Goal: Information Seeking & Learning: Check status

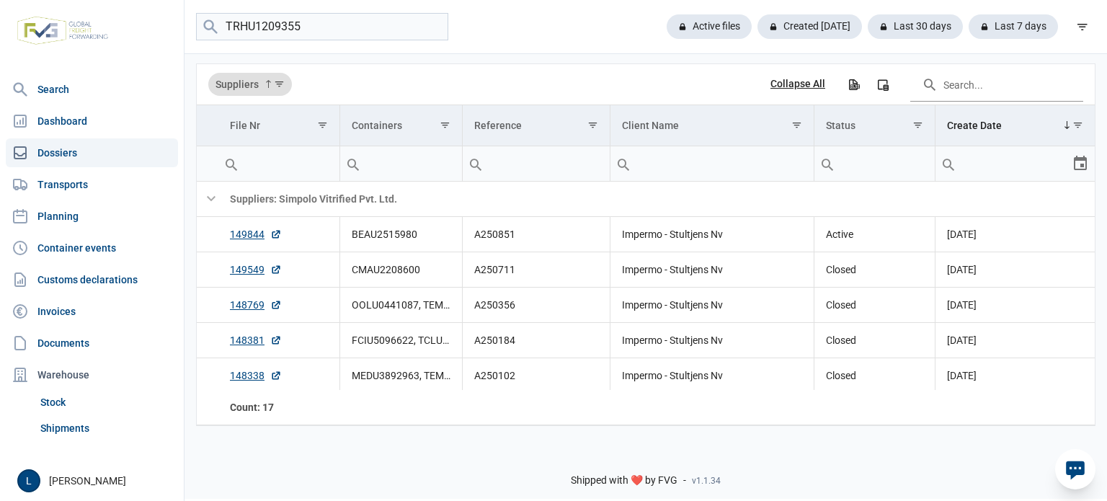
type input "TRHU1209355"
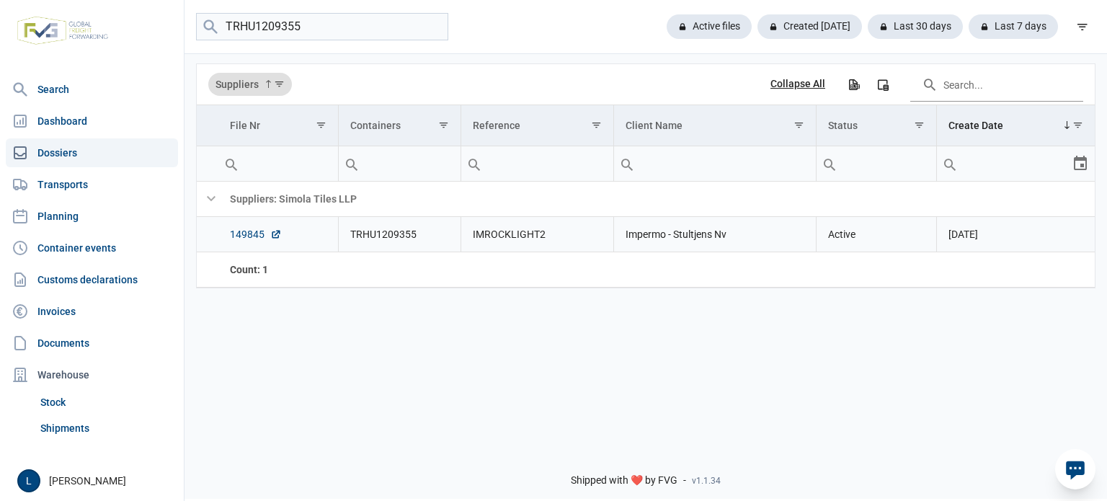
click at [252, 236] on link "149845" at bounding box center [256, 234] width 52 height 14
click at [716, 29] on div "Active files" at bounding box center [703, 26] width 97 height 25
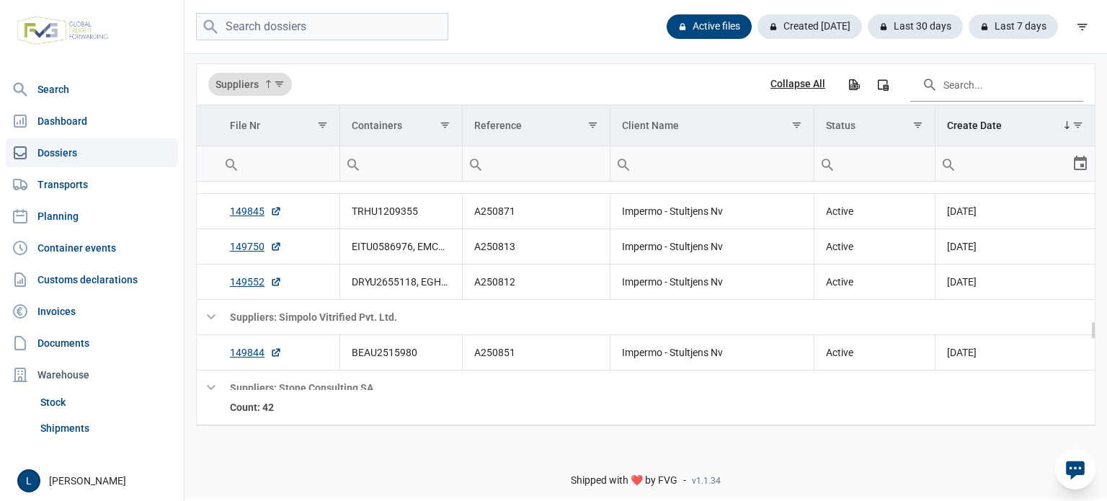
scroll to position [1762, 0]
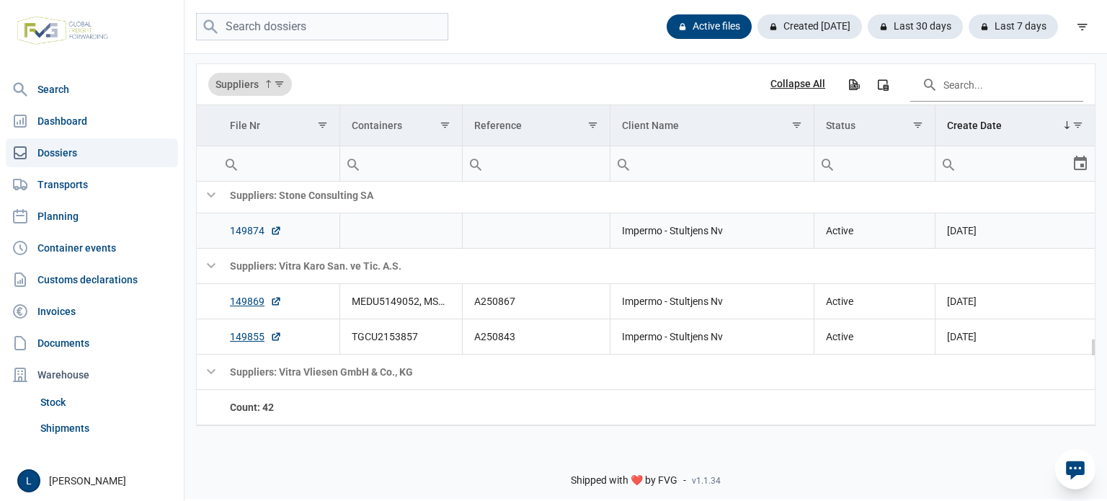
click at [251, 230] on link "149874" at bounding box center [256, 230] width 52 height 14
click at [321, 25] on input "search" at bounding box center [322, 27] width 252 height 28
type input "mostakbal"
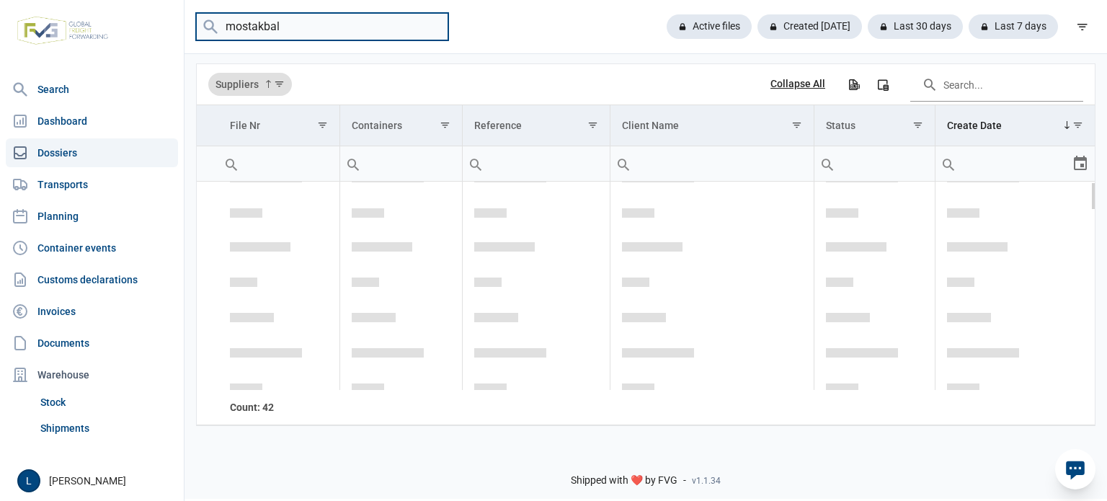
scroll to position [0, 0]
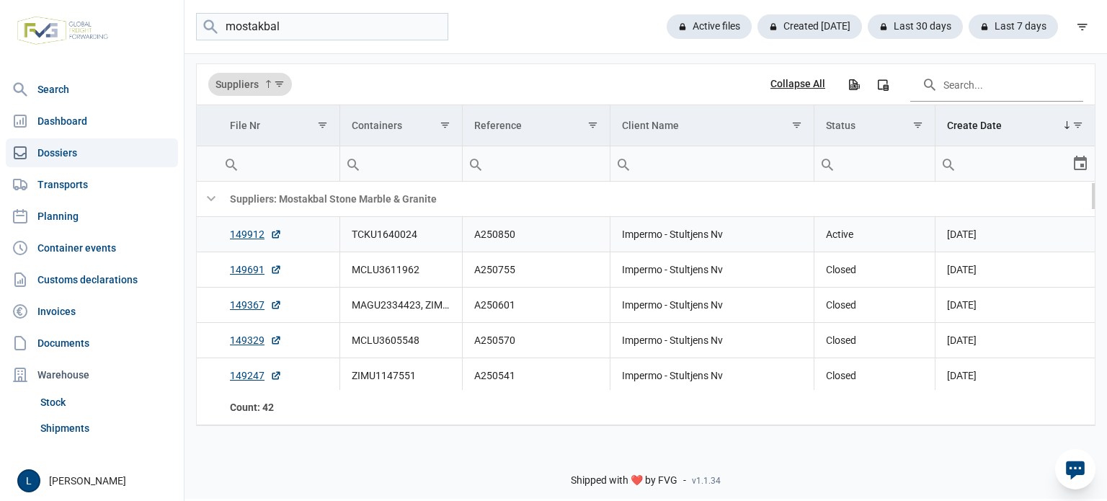
click at [395, 239] on td "TCKU1640024" at bounding box center [400, 234] width 123 height 35
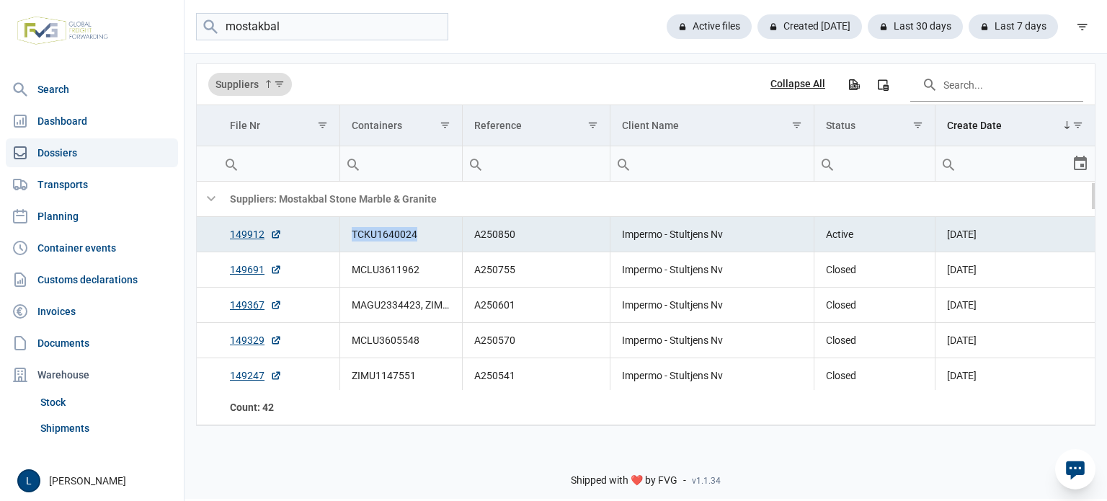
click at [395, 239] on td "TCKU1640024" at bounding box center [400, 234] width 123 height 35
copy td "TCKU1640024"
click at [239, 267] on link "149691" at bounding box center [256, 269] width 52 height 14
click at [262, 276] on link "149691" at bounding box center [256, 269] width 52 height 14
click at [251, 235] on link "149912" at bounding box center [256, 234] width 52 height 14
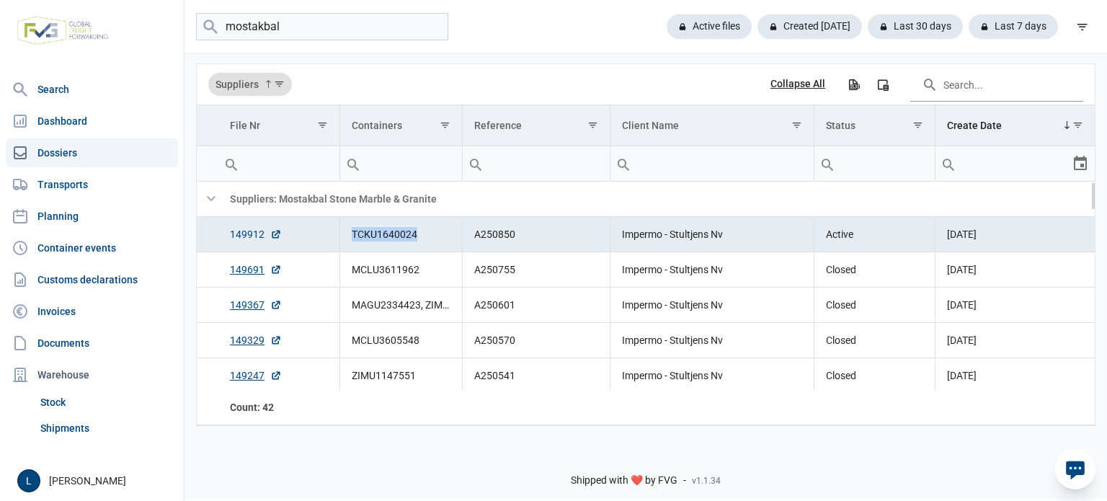
click at [244, 236] on link "149912" at bounding box center [256, 234] width 52 height 14
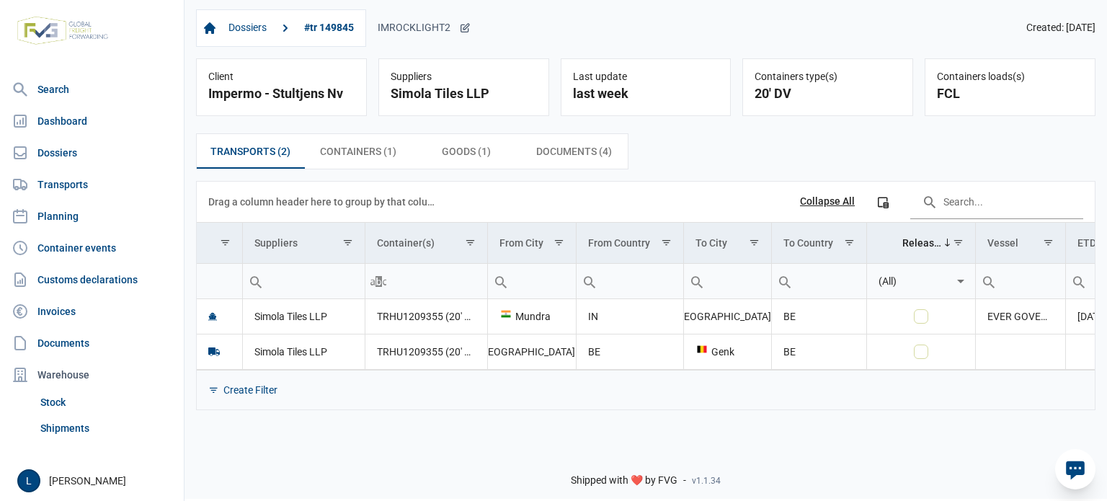
click at [458, 25] on div "IMROCKLIGHT2" at bounding box center [424, 28] width 93 height 13
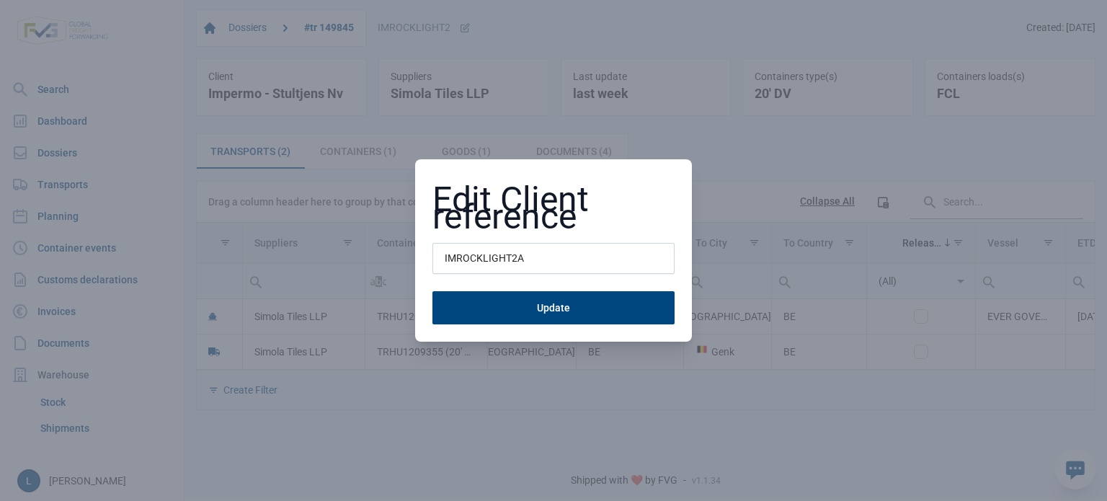
click at [491, 262] on input "IMROCKLIGHT2A" at bounding box center [553, 259] width 242 height 32
type input "A250871"
click at [432, 291] on button "Update" at bounding box center [553, 307] width 242 height 33
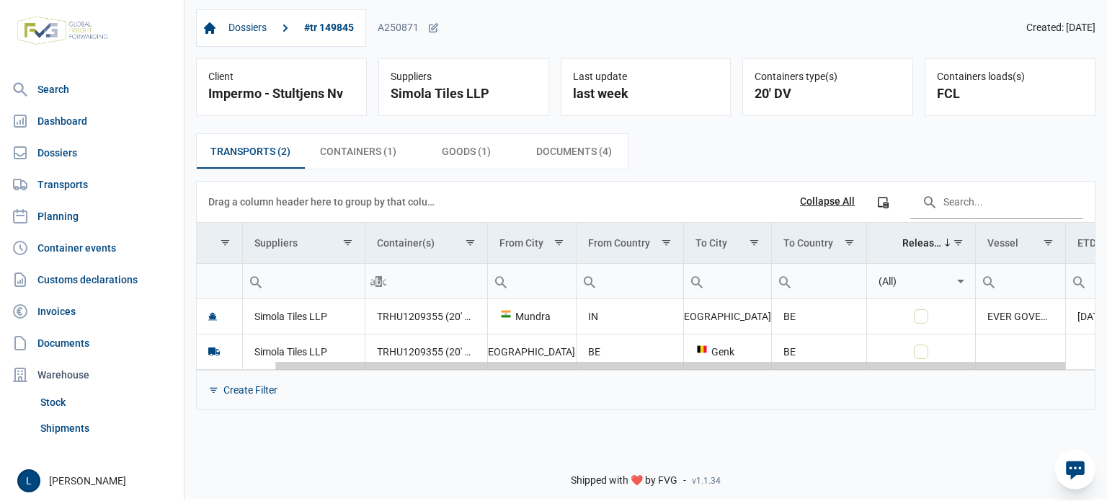
scroll to position [0, 119]
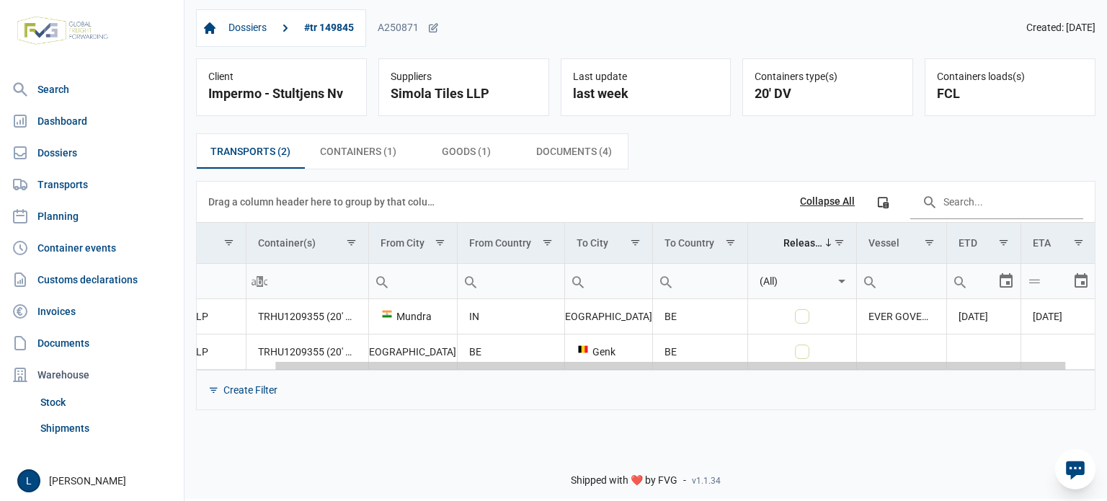
drag, startPoint x: 607, startPoint y: 366, endPoint x: 938, endPoint y: 369, distance: 331.6
click at [938, 369] on body "For evaluation purposes only. Redistribution prohibited. Please register an exi…" at bounding box center [553, 225] width 1107 height 501
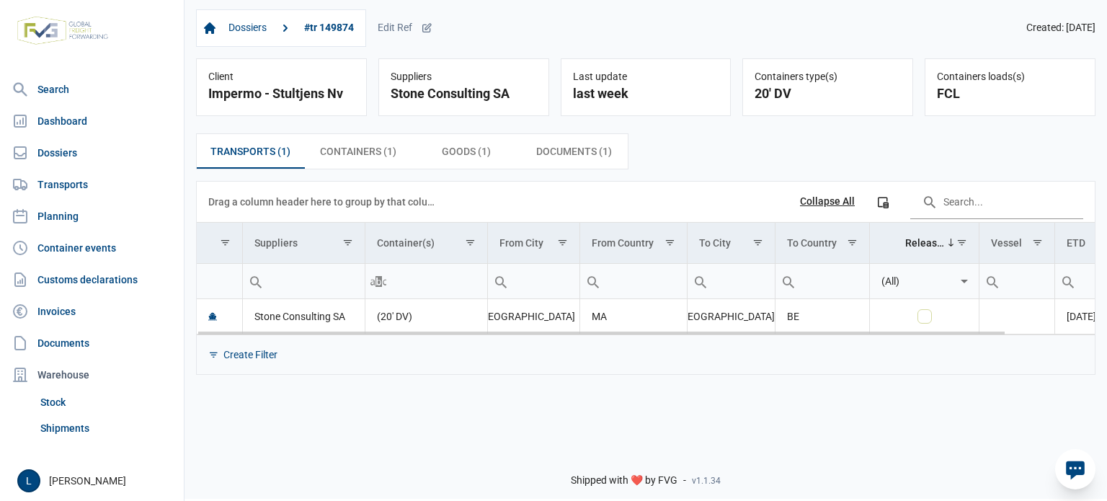
drag, startPoint x: 738, startPoint y: 329, endPoint x: 1067, endPoint y: 329, distance: 328.7
click at [1067, 329] on body "For evaluation purposes only. Redistribution prohibited. Please register an exi…" at bounding box center [553, 225] width 1107 height 501
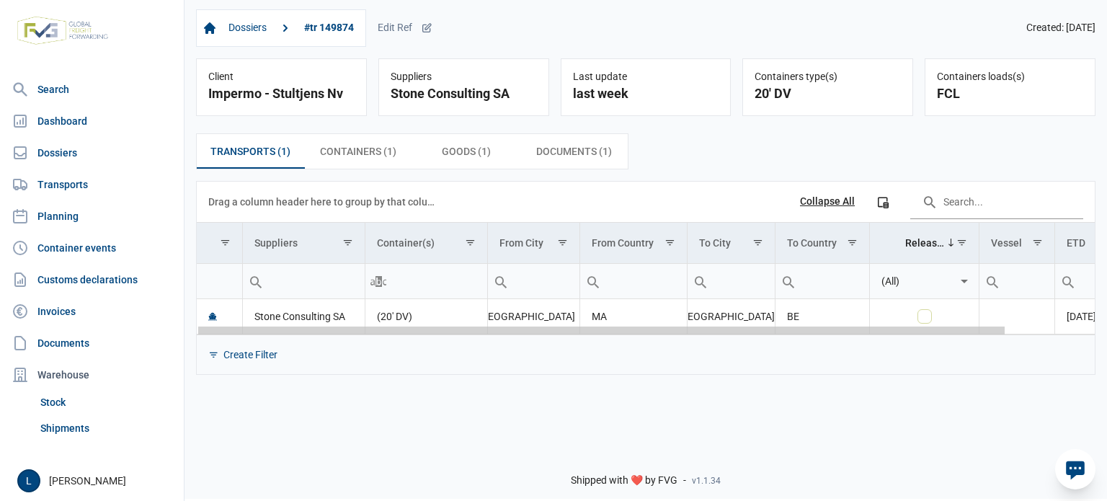
scroll to position [0, 98]
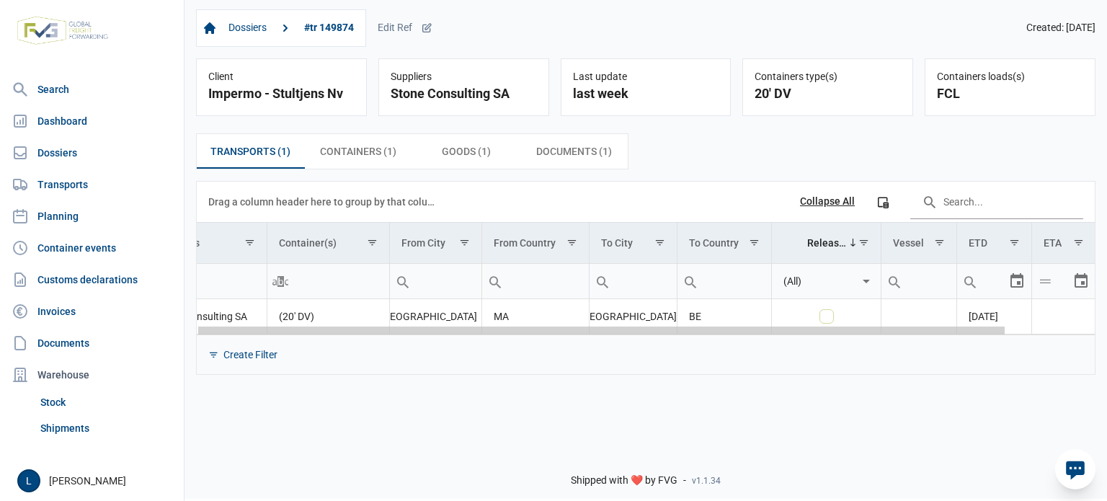
drag, startPoint x: 995, startPoint y: 331, endPoint x: 1106, endPoint y: 332, distance: 111.7
click at [1106, 332] on body "For evaluation purposes only. Redistribution prohibited. Please register an exi…" at bounding box center [553, 225] width 1107 height 501
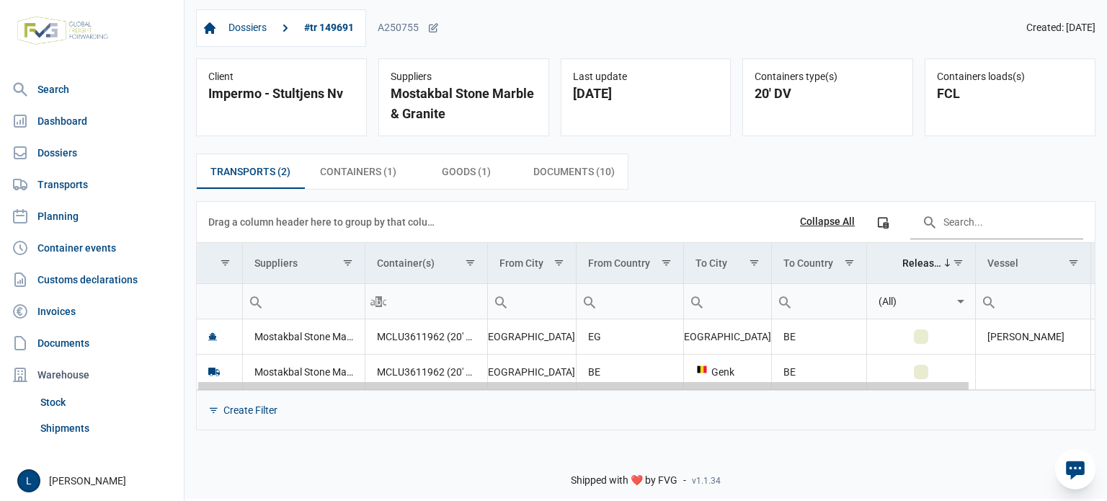
scroll to position [0, 144]
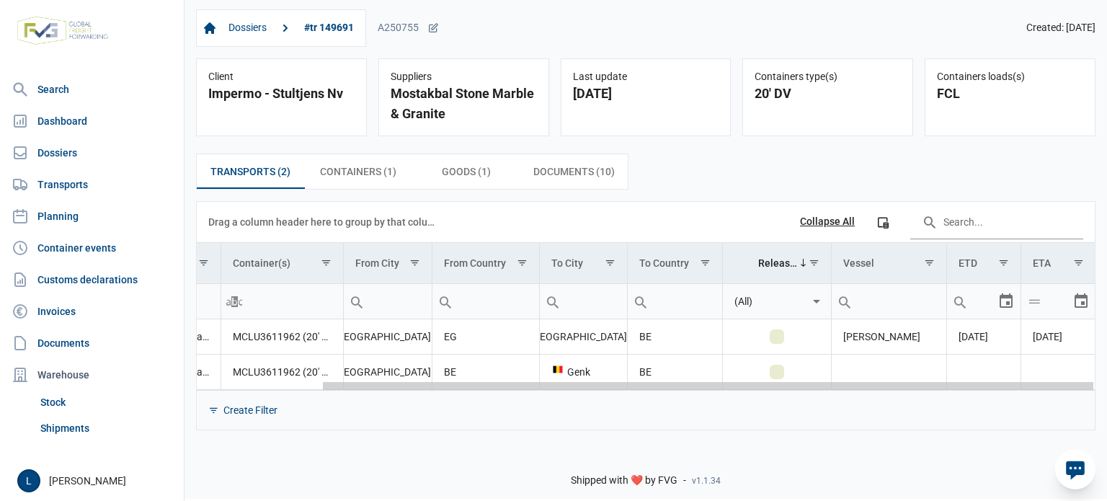
drag, startPoint x: 523, startPoint y: 386, endPoint x: 1080, endPoint y: 386, distance: 557.1
click at [1080, 386] on body "For evaluation purposes only. Redistribution prohibited. Please register an exi…" at bounding box center [553, 225] width 1107 height 501
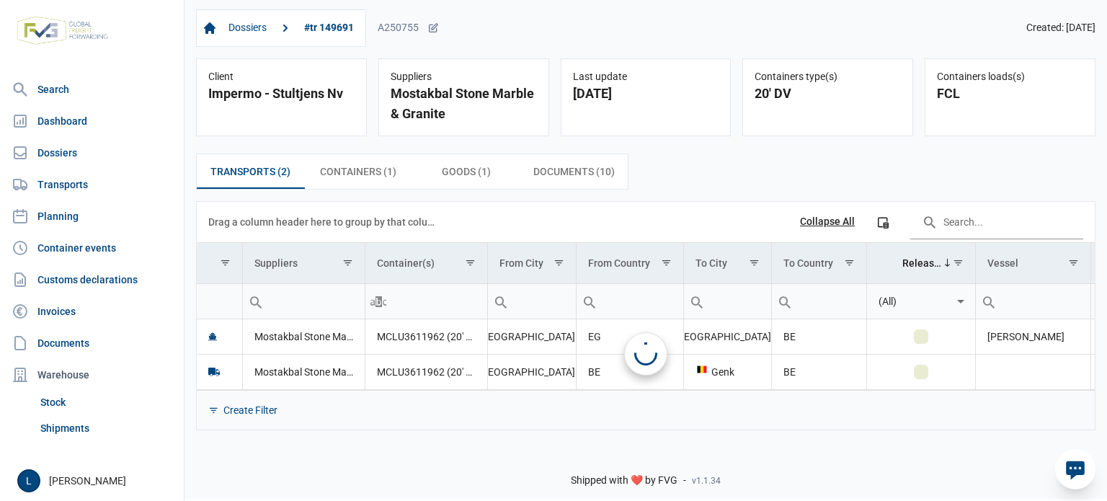
click at [568, 174] on span "Documents (10) Documents (10)" at bounding box center [573, 171] width 81 height 17
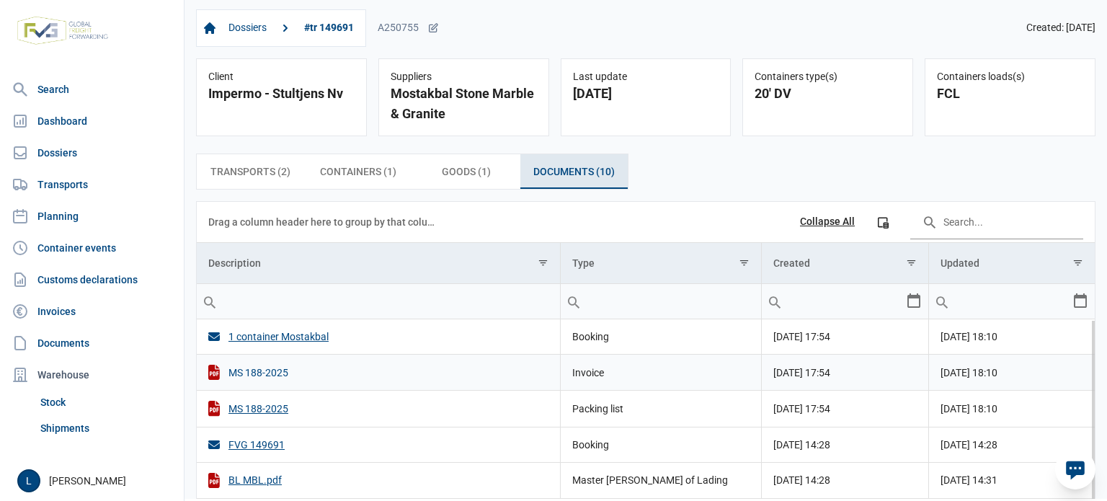
scroll to position [37, 0]
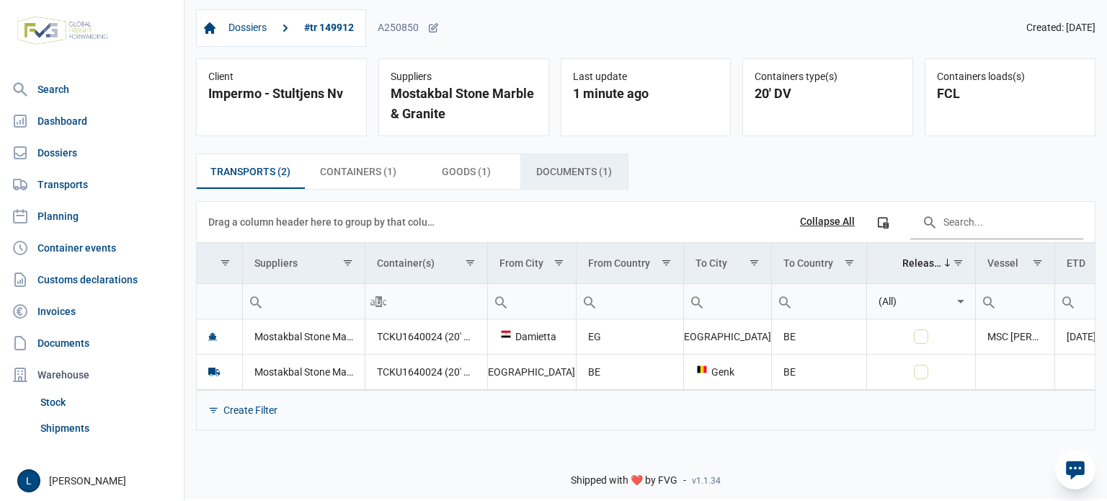
click at [565, 178] on span "Documents (1) Documents (1)" at bounding box center [574, 171] width 76 height 17
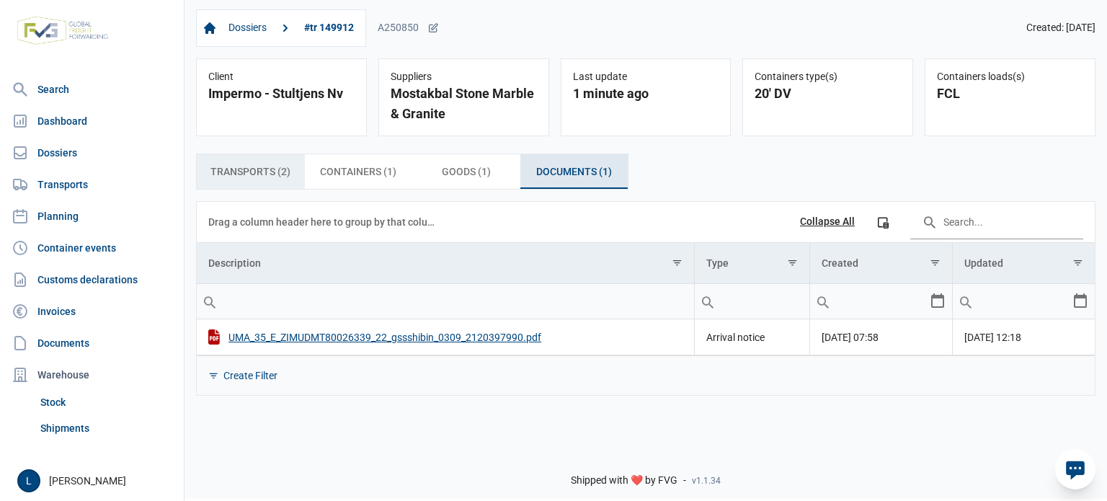
click at [265, 167] on span "Transports (2) Transports (2)" at bounding box center [250, 171] width 80 height 17
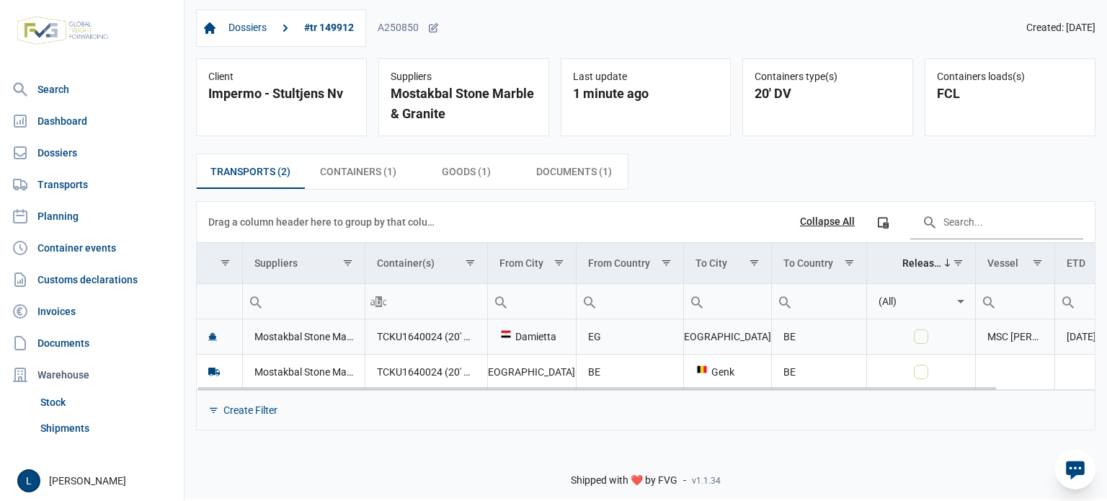
click at [409, 328] on td "TCKU1640024 (20' DV)" at bounding box center [426, 336] width 123 height 35
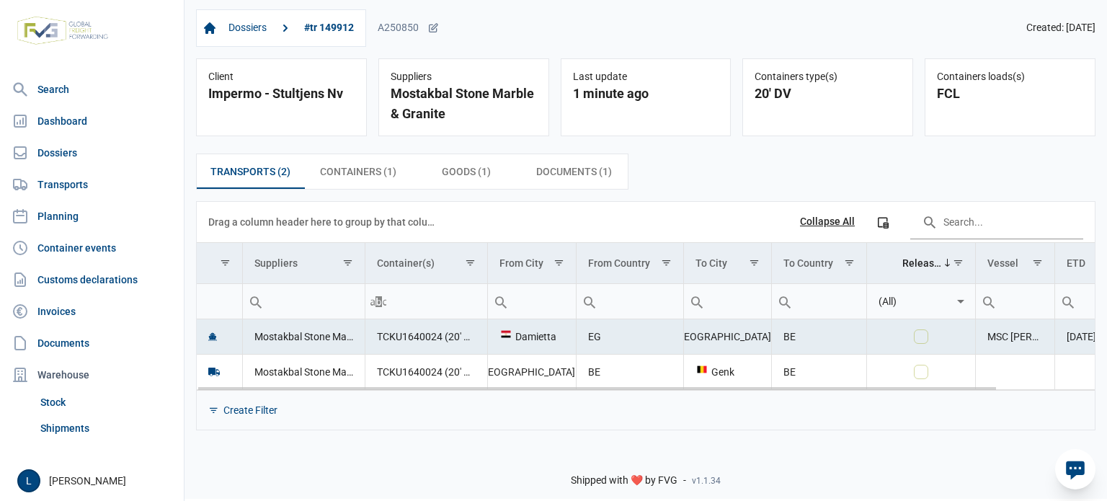
click at [409, 334] on td "TCKU1640024 (20' DV)" at bounding box center [426, 336] width 123 height 35
copy td "TCKU1640024"
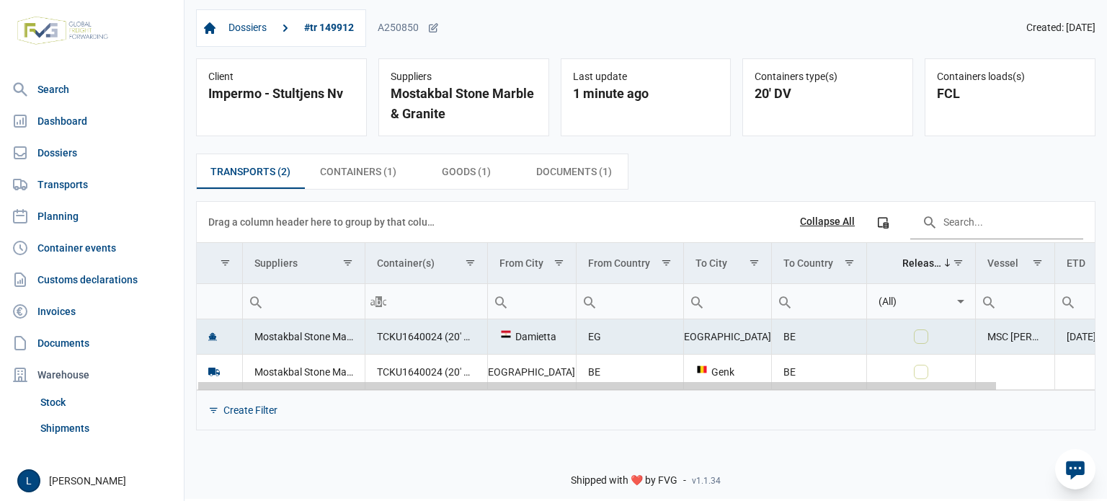
scroll to position [0, 108]
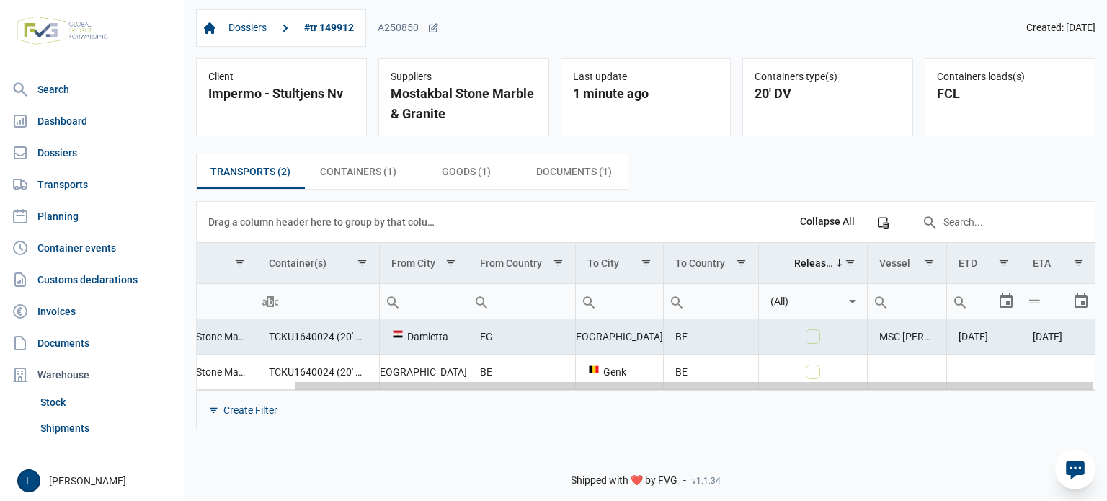
drag, startPoint x: 608, startPoint y: 385, endPoint x: 939, endPoint y: 401, distance: 331.2
click at [938, 401] on body "For evaluation purposes only. Redistribution prohibited. Please register an exi…" at bounding box center [553, 225] width 1107 height 501
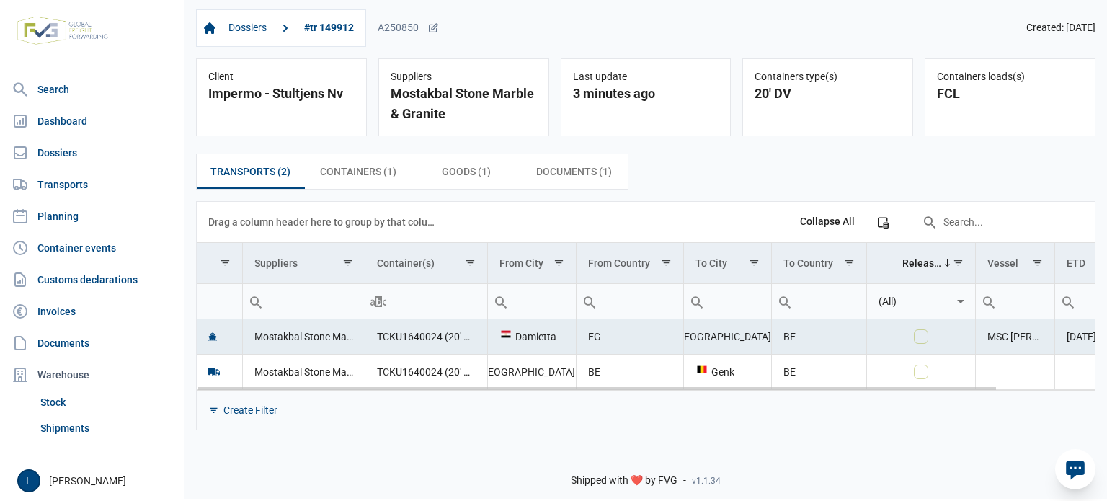
drag, startPoint x: 804, startPoint y: 383, endPoint x: 819, endPoint y: 384, distance: 14.4
click at [997, 385] on body "For evaluation purposes only. Redistribution prohibited. Please register an exi…" at bounding box center [553, 225] width 1107 height 501
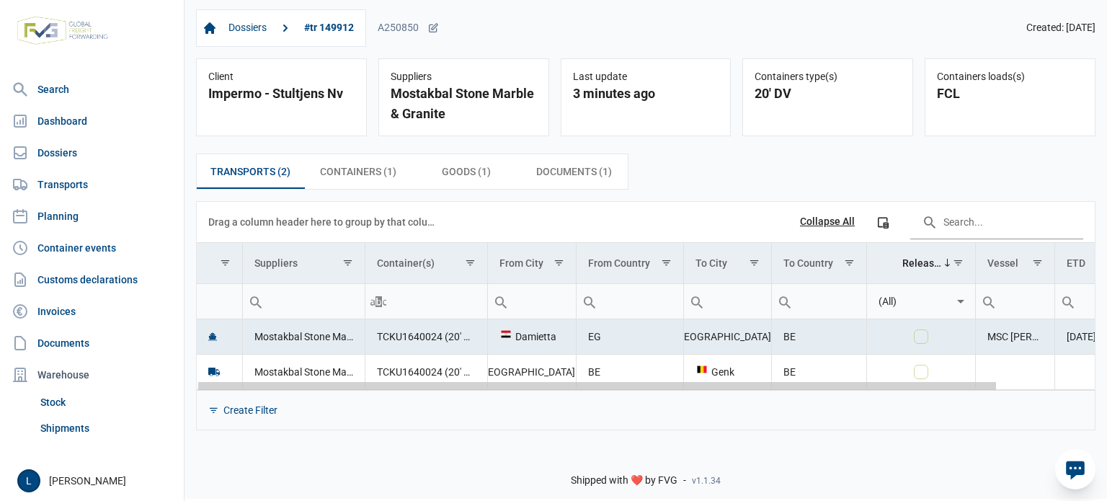
scroll to position [0, 108]
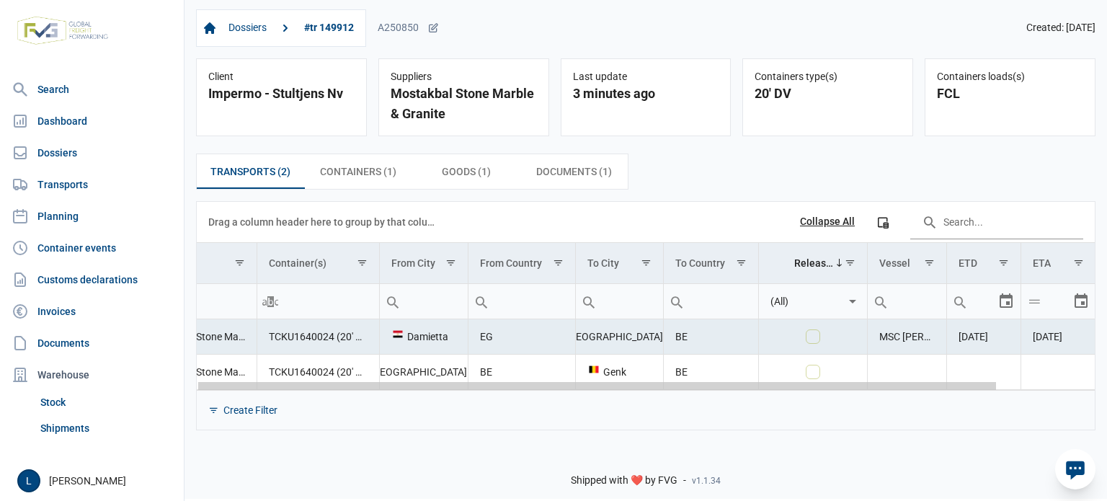
drag, startPoint x: 987, startPoint y: 386, endPoint x: 1106, endPoint y: 388, distance: 119.7
click at [1106, 388] on body "For evaluation purposes only. Redistribution prohibited. Please register an exi…" at bounding box center [553, 225] width 1107 height 501
